Goal: Use online tool/utility: Utilize a website feature to perform a specific function

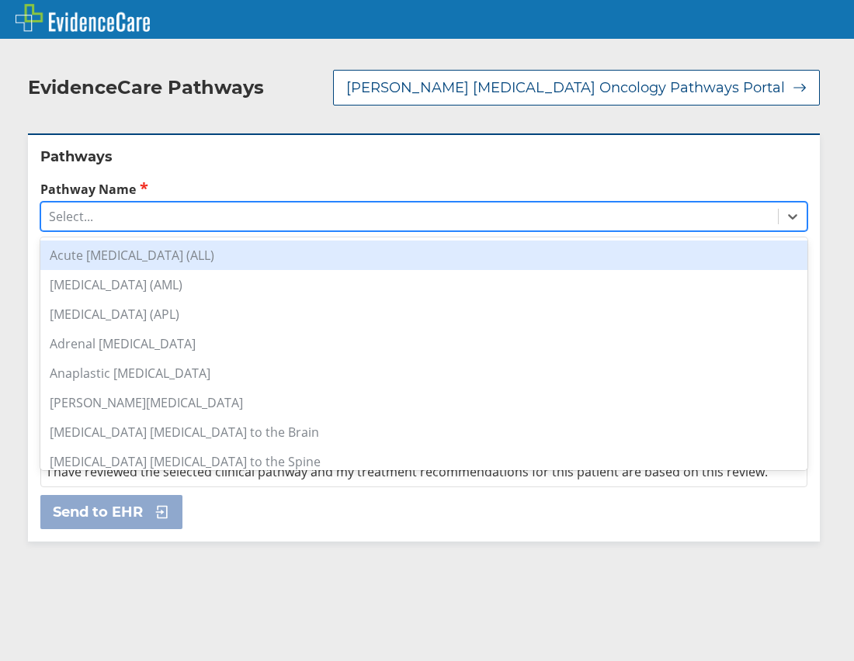
click at [107, 203] on div "Select..." at bounding box center [409, 216] width 737 height 26
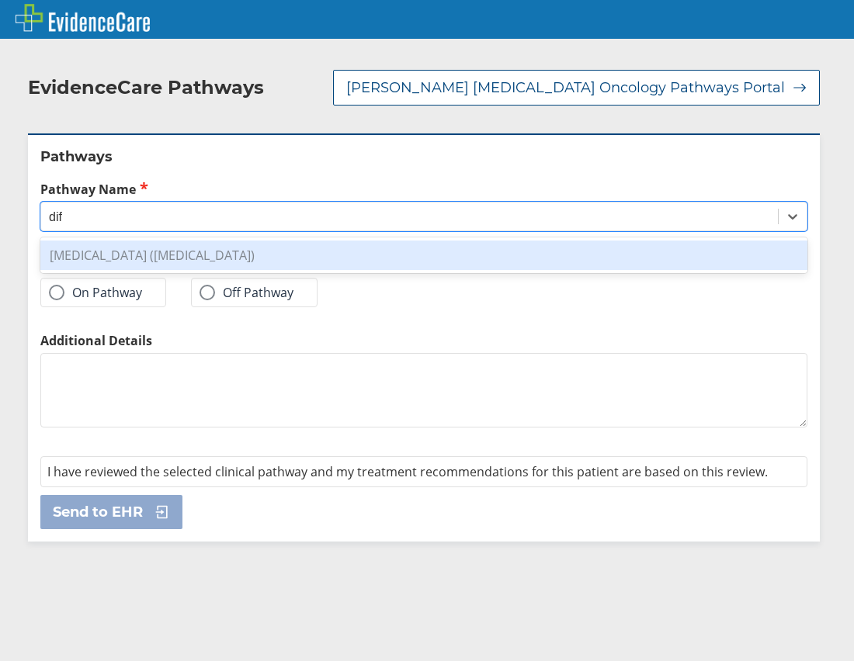
click at [101, 241] on div "[MEDICAL_DATA] ([MEDICAL_DATA])" at bounding box center [423, 255] width 767 height 29
type input "dif"
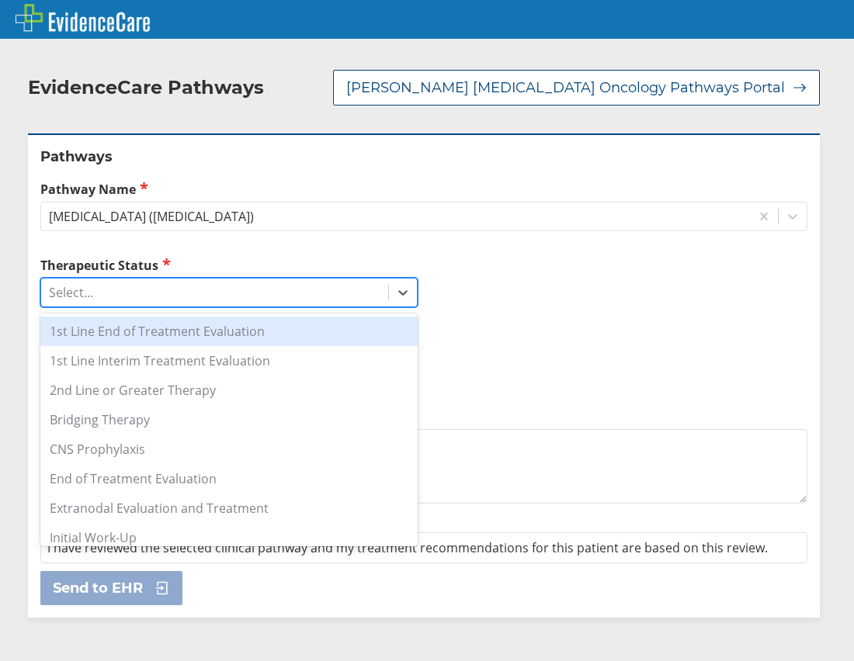
click at [123, 279] on div "Select..." at bounding box center [214, 292] width 347 height 26
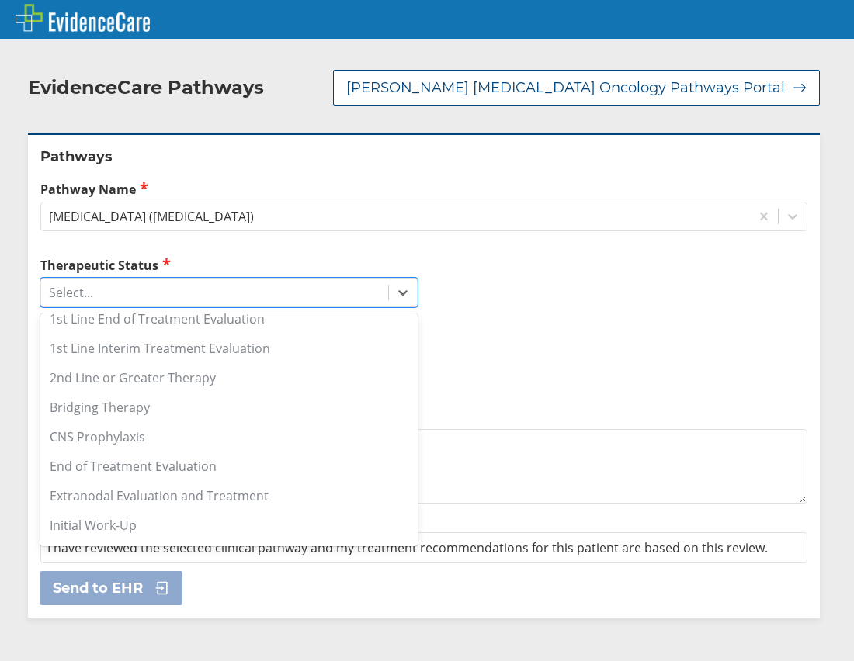
scroll to position [245, 0]
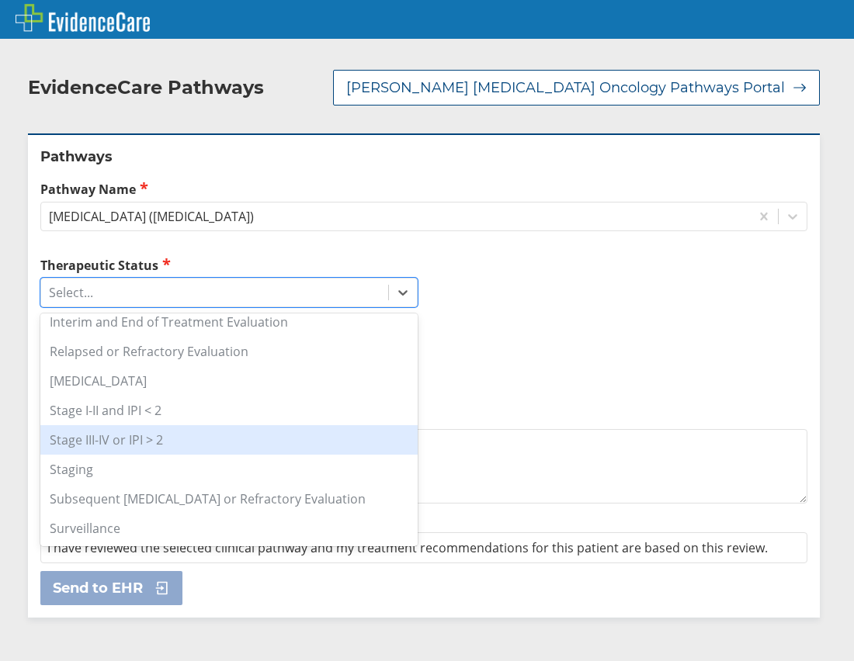
click at [210, 427] on div "Stage III-IV or IPI > 2" at bounding box center [228, 439] width 377 height 29
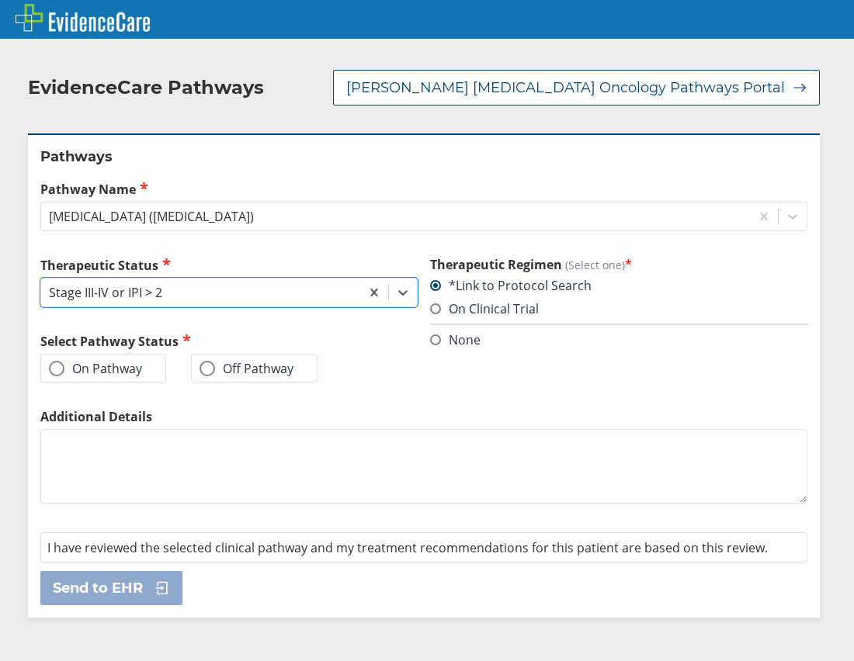
click at [58, 361] on span at bounding box center [57, 369] width 16 height 16
click at [0, 0] on input "On Pathway" at bounding box center [0, 0] width 0 height 0
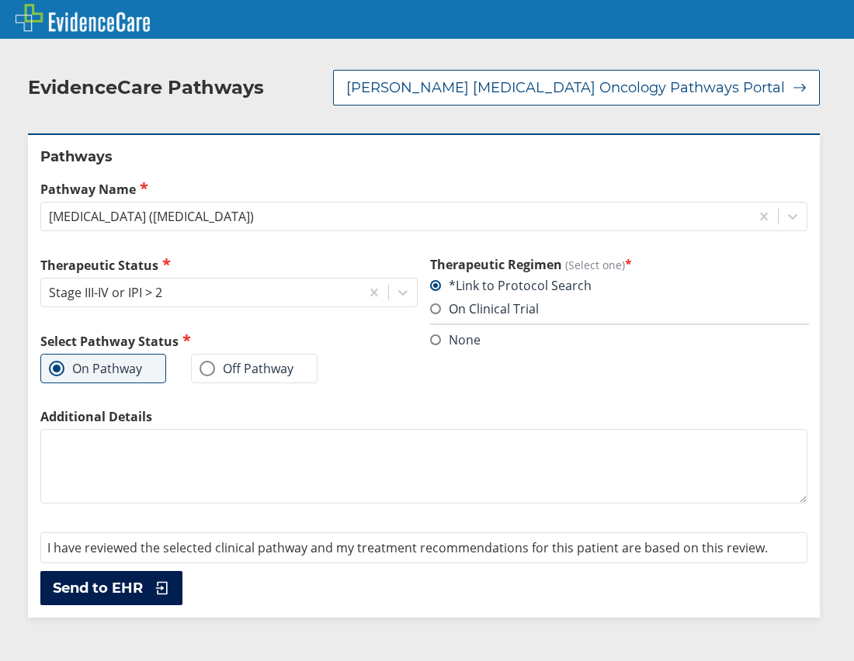
click at [170, 581] on icon at bounding box center [158, 589] width 23 height 16
